Goal: Information Seeking & Learning: Find contact information

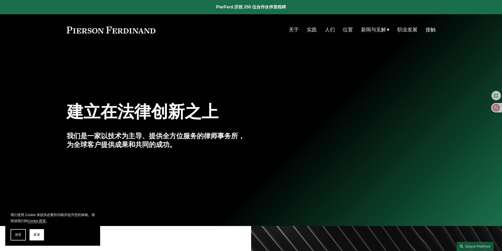
click at [289, 31] on font "关于" at bounding box center [294, 30] width 10 height 6
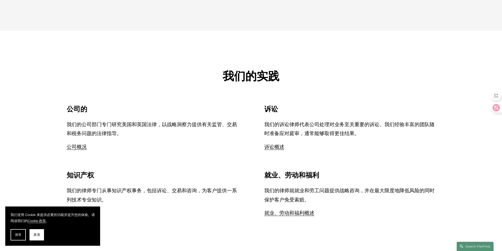
scroll to position [492, 0]
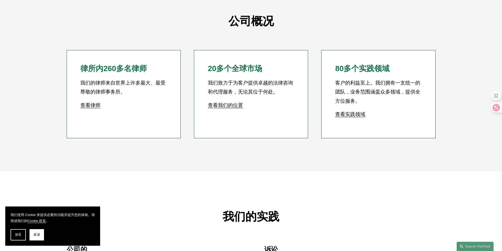
click at [89, 106] on font "查看律师" at bounding box center [90, 106] width 20 height 6
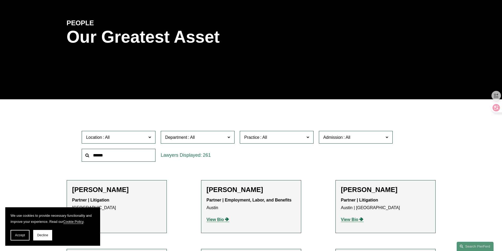
scroll to position [211, 0]
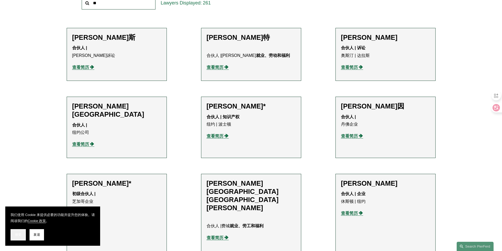
click at [17, 235] on font "接受" at bounding box center [18, 235] width 6 height 4
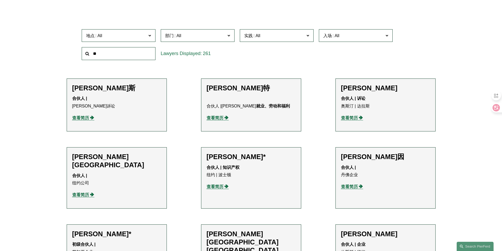
scroll to position [141, 0]
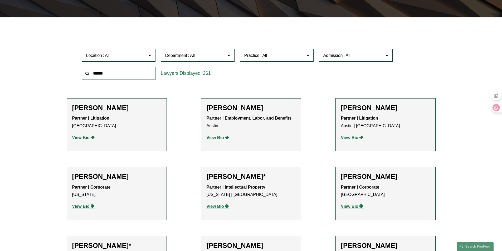
click at [120, 71] on input "text" at bounding box center [119, 73] width 74 height 13
click at [120, 75] on input "text" at bounding box center [119, 73] width 74 height 13
paste input "**********"
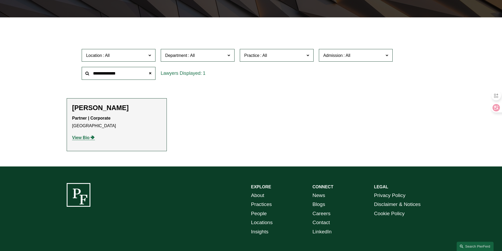
type input "**********"
click at [79, 136] on strong "View Bio" at bounding box center [80, 138] width 17 height 4
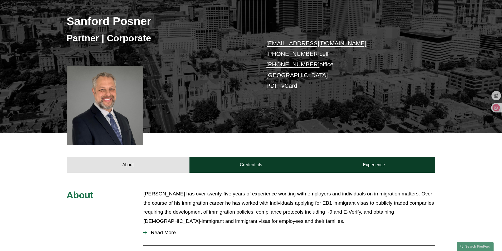
scroll to position [70, 0]
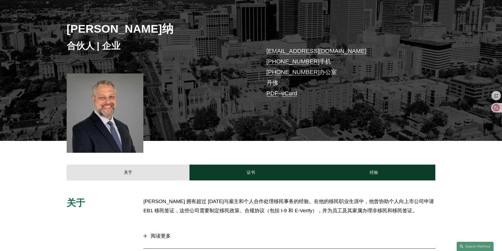
click at [374, 118] on div "桑福德·波斯纳 合伙人 | 企业 sanford.posner@pierferd.com +1.404.936.4755 手机 +1.720.647.9394…" at bounding box center [251, 65] width 502 height 151
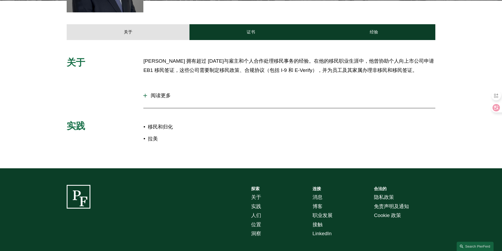
scroll to position [141, 0]
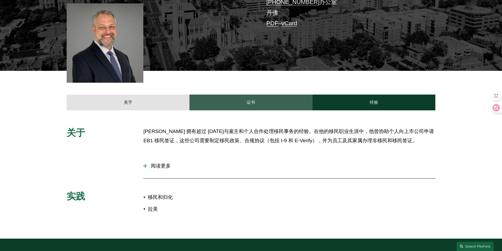
click at [228, 102] on link "证书" at bounding box center [251, 103] width 123 height 16
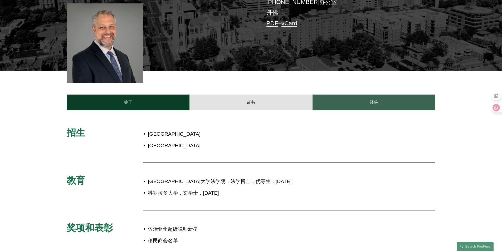
click at [347, 104] on link "经验" at bounding box center [374, 103] width 123 height 16
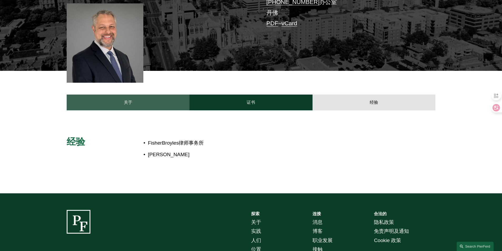
click at [79, 103] on link "关于" at bounding box center [128, 103] width 123 height 16
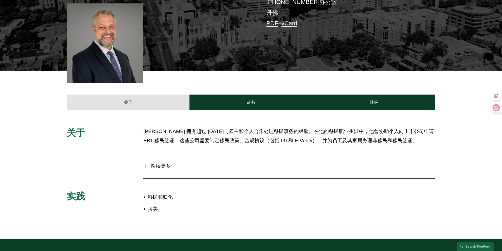
click at [101, 62] on div at bounding box center [105, 42] width 77 height 79
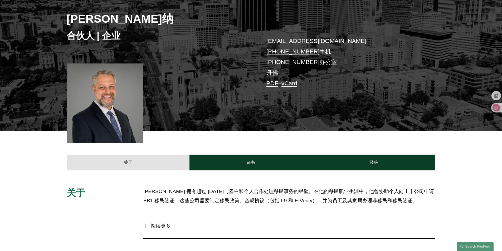
scroll to position [70, 0]
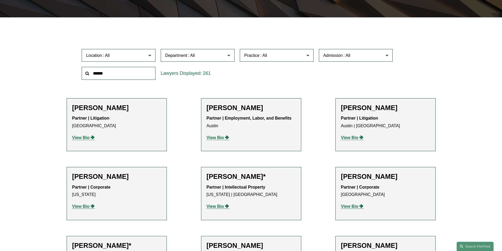
scroll to position [141, 0]
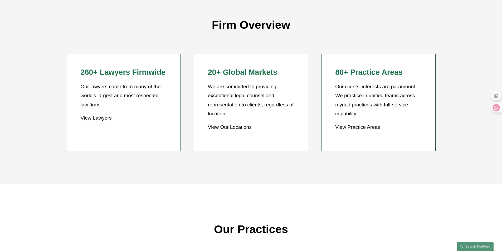
scroll to position [492, 0]
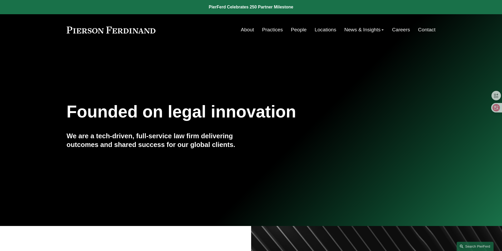
click at [215, 62] on div "Founded on legal innovation We are a tech-driven, full-service law firm deliver…" at bounding box center [251, 136] width 502 height 162
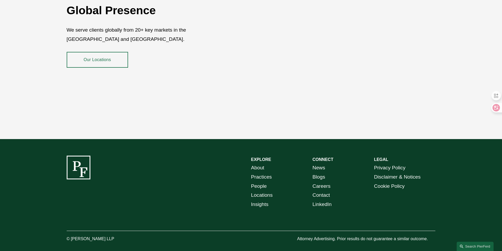
scroll to position [964, 0]
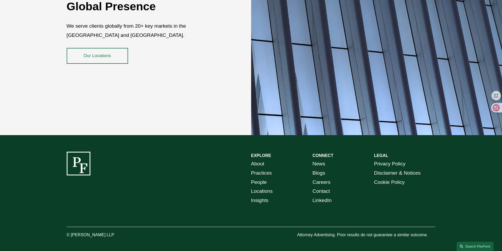
click at [416, 223] on div at bounding box center [251, 227] width 369 height 8
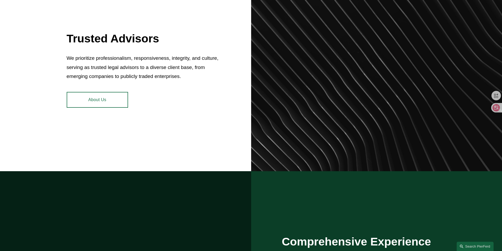
scroll to position [0, 0]
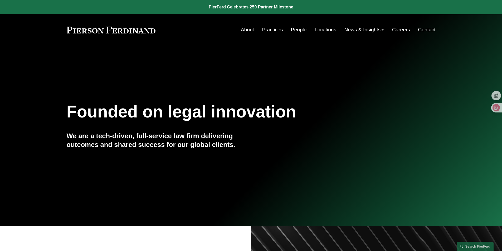
click at [0, 0] on span "Blogs" at bounding box center [0, 0] width 0 height 0
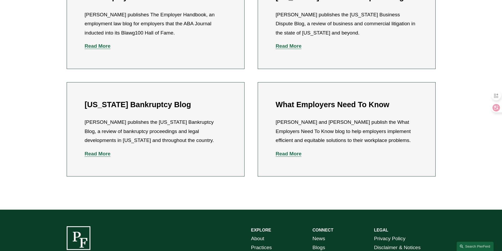
scroll to position [297, 0]
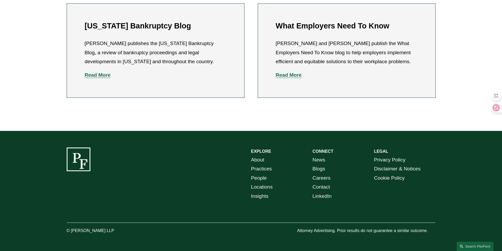
click at [325, 195] on link "LinkedIn" at bounding box center [322, 196] width 19 height 9
